Goal: Information Seeking & Learning: Check status

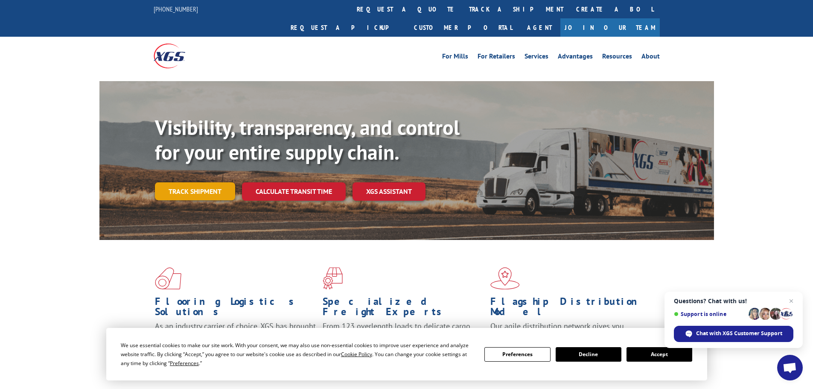
click at [182, 182] on link "Track shipment" at bounding box center [195, 191] width 80 height 18
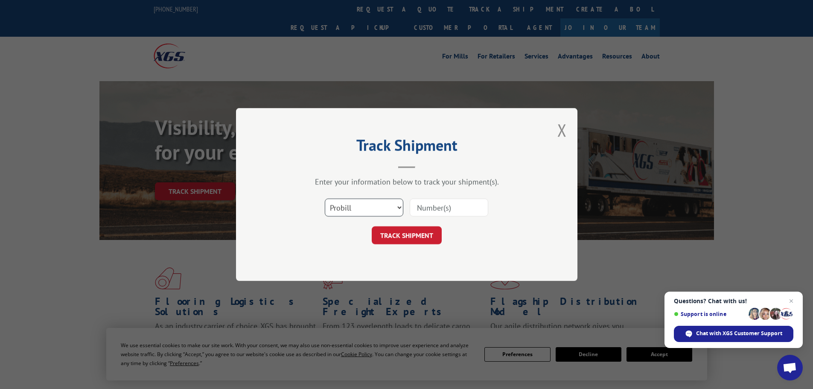
click at [400, 208] on select "Select category... Probill BOL PO" at bounding box center [364, 207] width 78 height 18
select select "bol"
click at [325, 198] on select "Select category... Probill BOL PO" at bounding box center [364, 207] width 78 height 18
click at [438, 207] on input at bounding box center [449, 207] width 78 height 18
paste input "6013177"
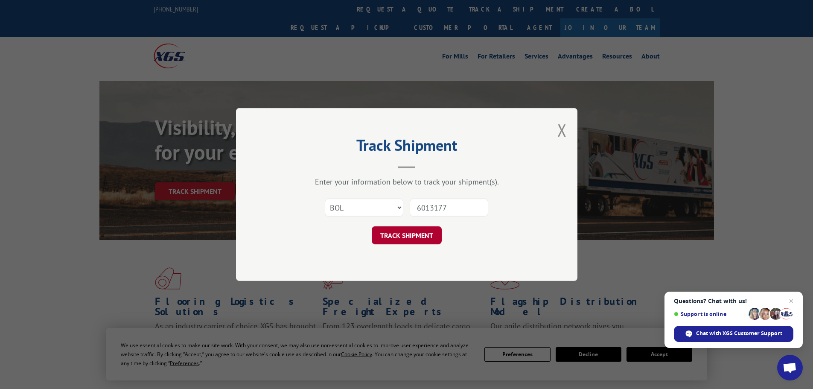
type input "6013177"
click at [408, 235] on button "TRACK SHIPMENT" at bounding box center [407, 235] width 70 height 18
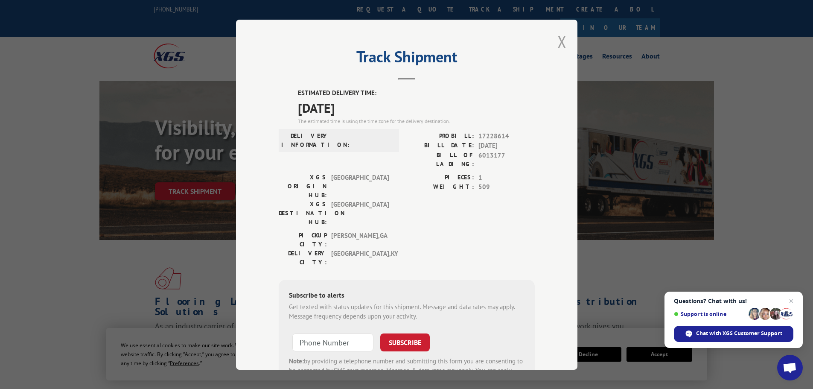
click at [560, 42] on button "Close modal" at bounding box center [561, 41] width 9 height 23
